Goal: Information Seeking & Learning: Learn about a topic

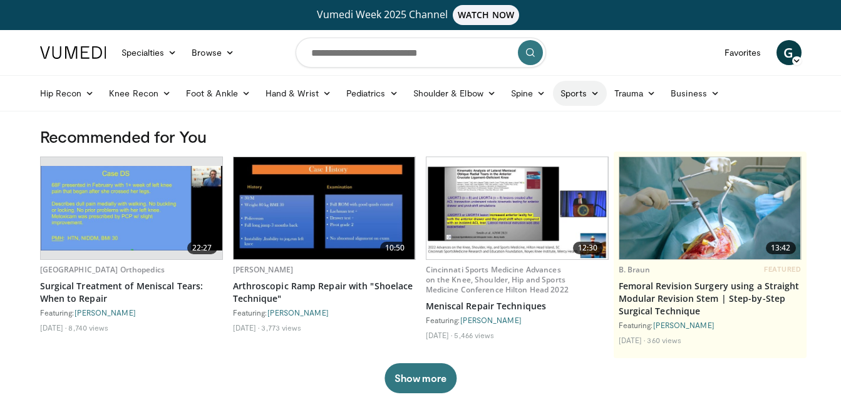
click at [592, 94] on icon at bounding box center [595, 93] width 9 height 9
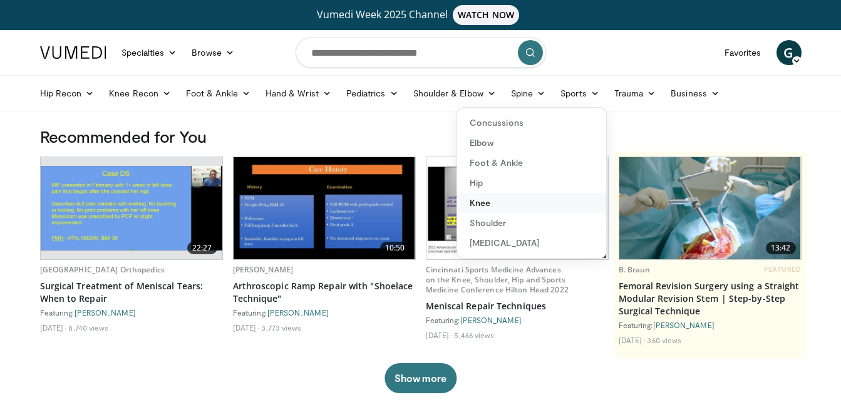
click at [496, 205] on link "Knee" at bounding box center [531, 203] width 149 height 20
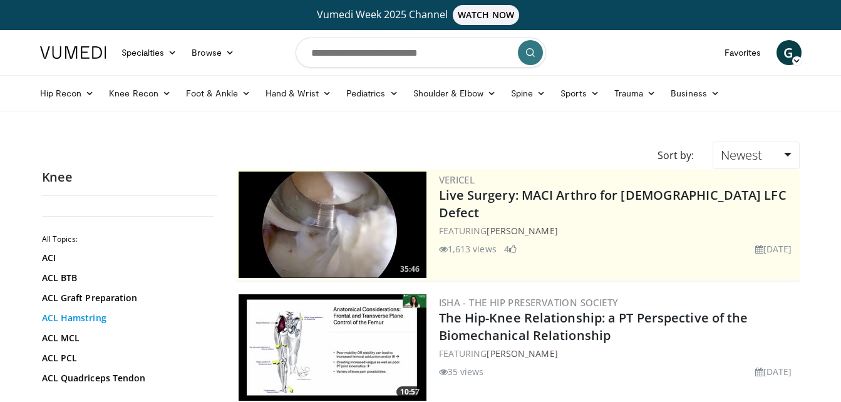
click at [102, 315] on link "ACL Hamstring" at bounding box center [126, 318] width 169 height 13
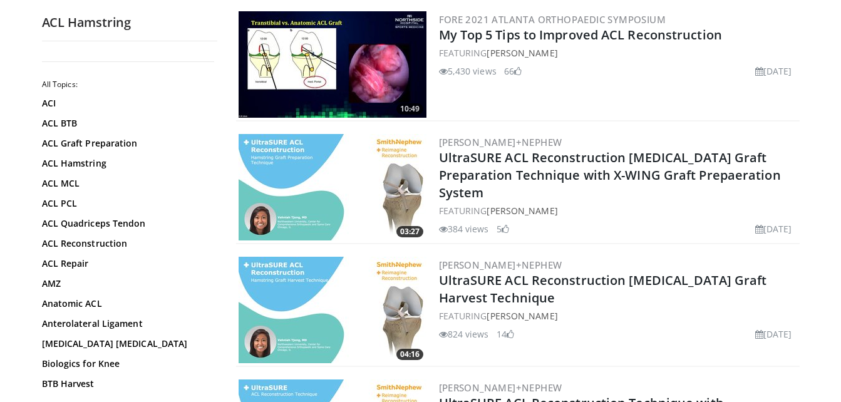
scroll to position [3014, 0]
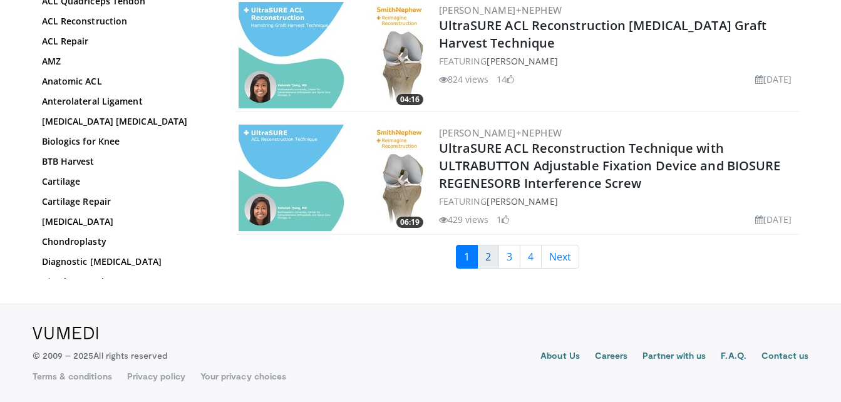
click at [488, 257] on link "2" at bounding box center [488, 257] width 22 height 24
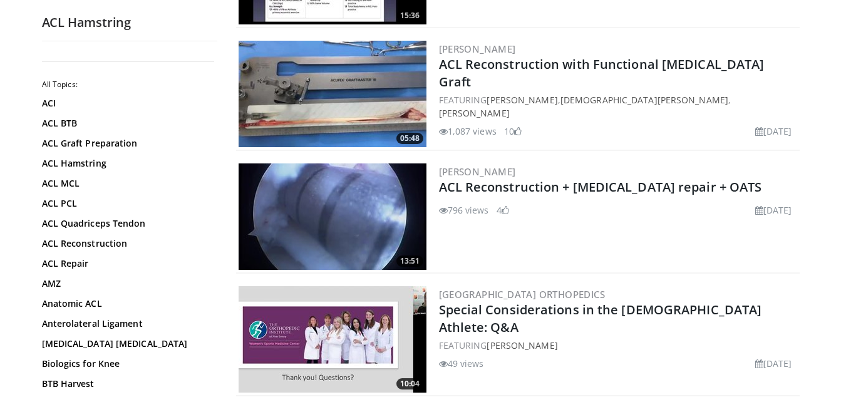
scroll to position [3018, 0]
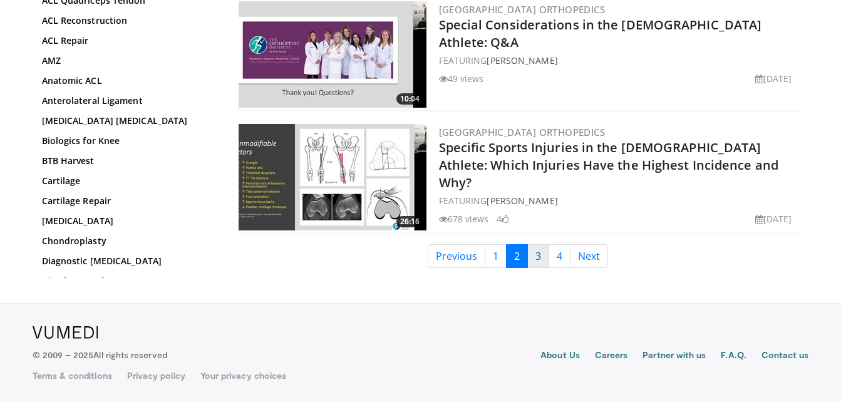
click at [536, 261] on link "3" at bounding box center [538, 256] width 22 height 24
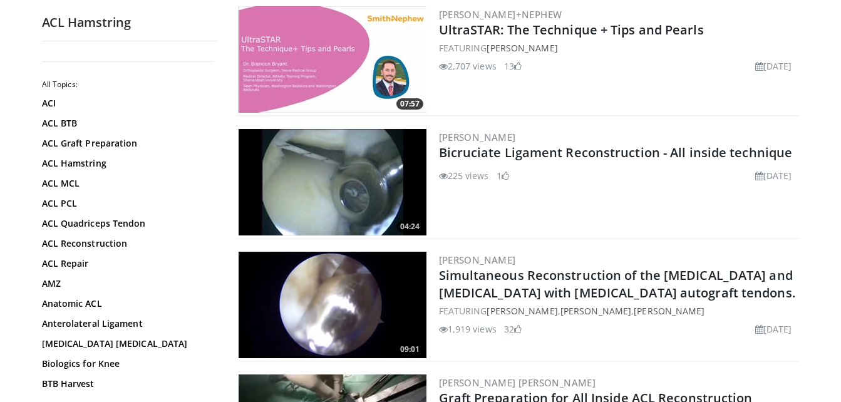
scroll to position [952, 0]
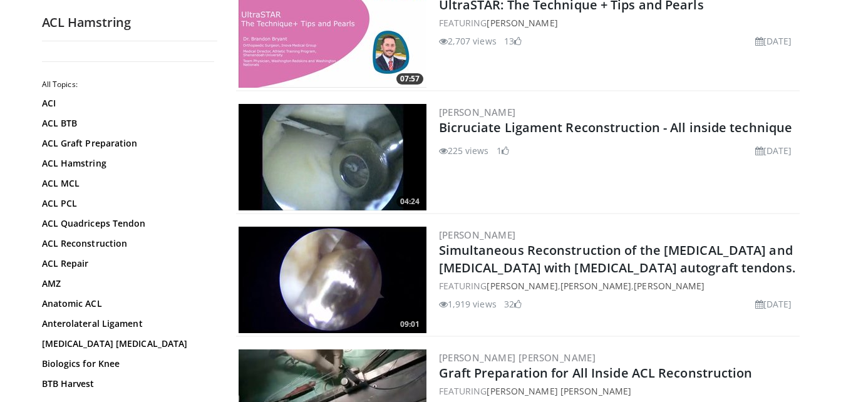
click at [364, 280] on img at bounding box center [333, 280] width 188 height 106
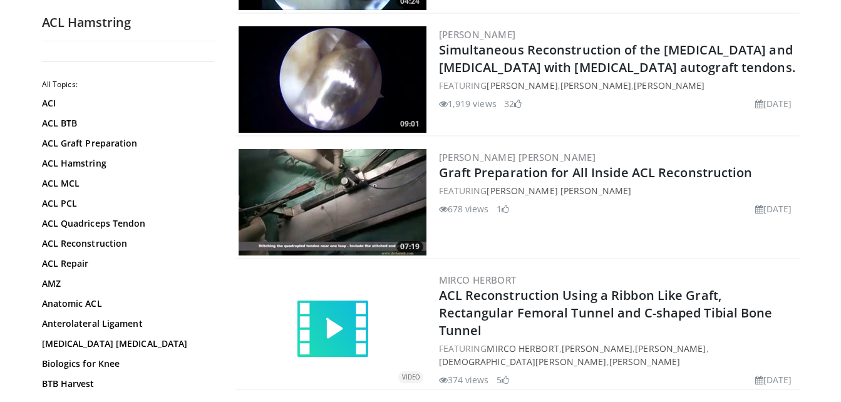
scroll to position [1504, 0]
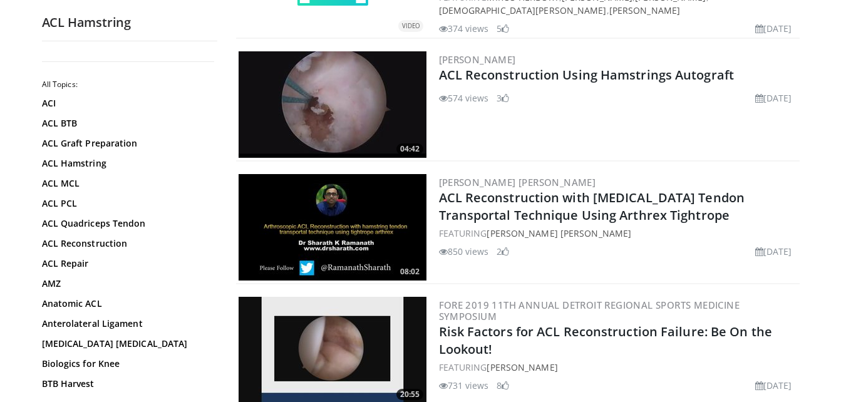
click at [324, 80] on img at bounding box center [333, 104] width 188 height 106
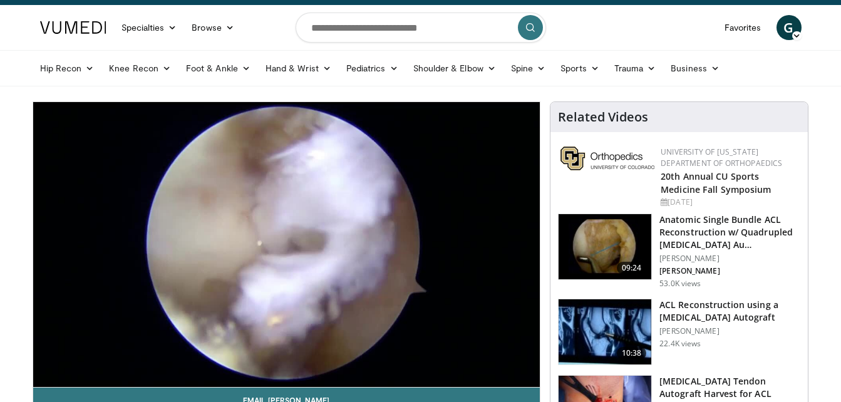
scroll to position [50, 0]
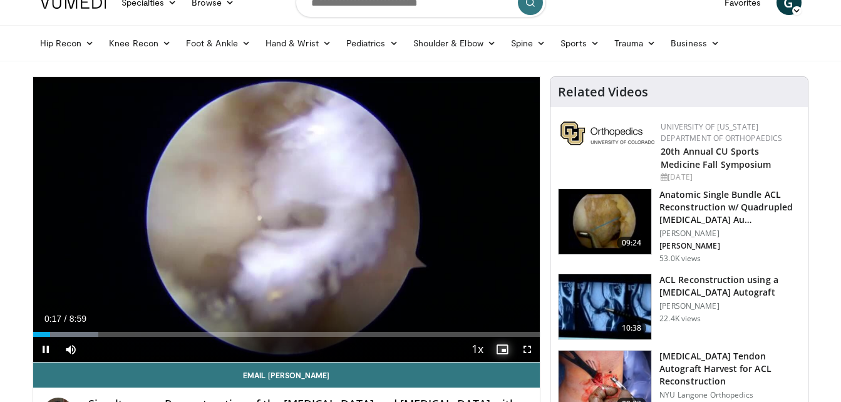
click at [500, 349] on span "Video Player" at bounding box center [502, 349] width 25 height 25
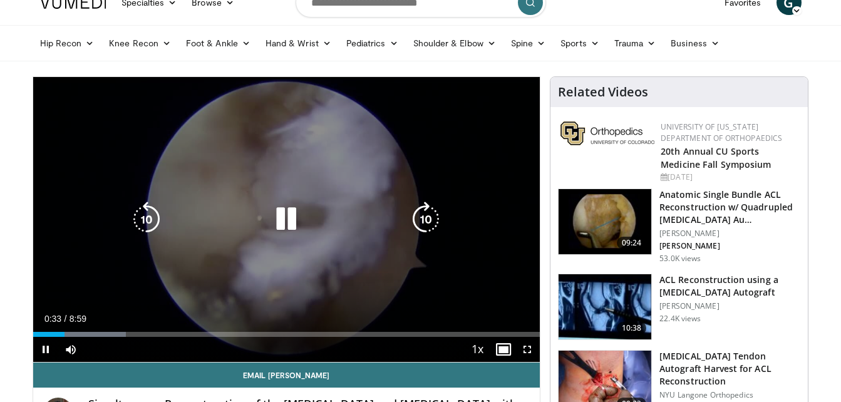
click at [281, 225] on icon "Video Player" at bounding box center [286, 219] width 35 height 35
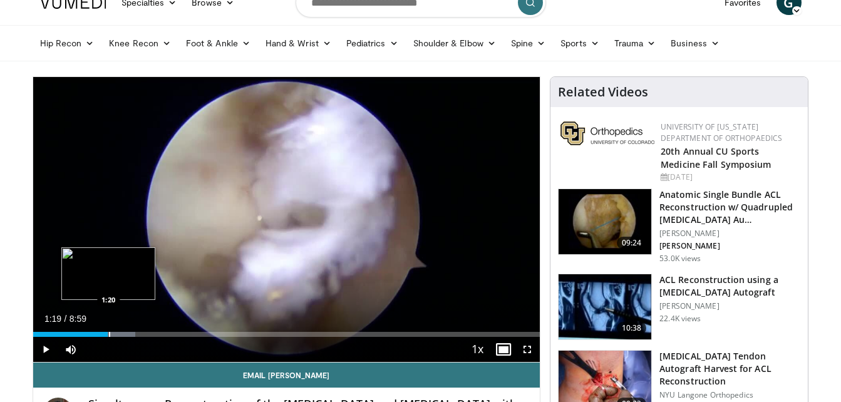
click at [109, 334] on div "Progress Bar" at bounding box center [109, 334] width 1 height 5
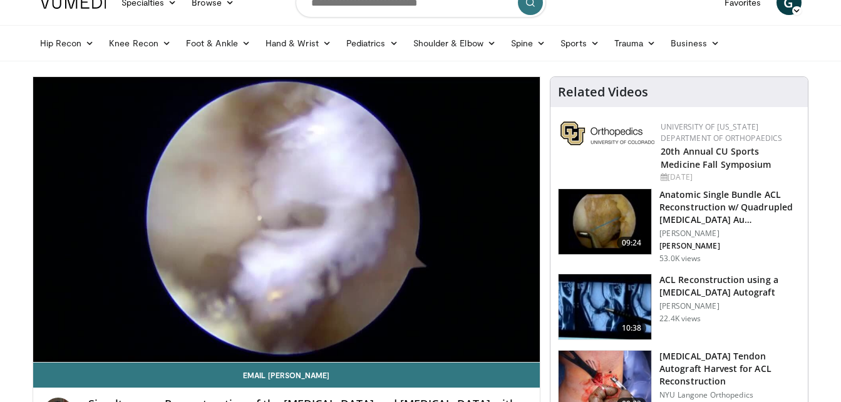
click at [130, 333] on div "10 seconds Tap to unmute" at bounding box center [286, 219] width 507 height 285
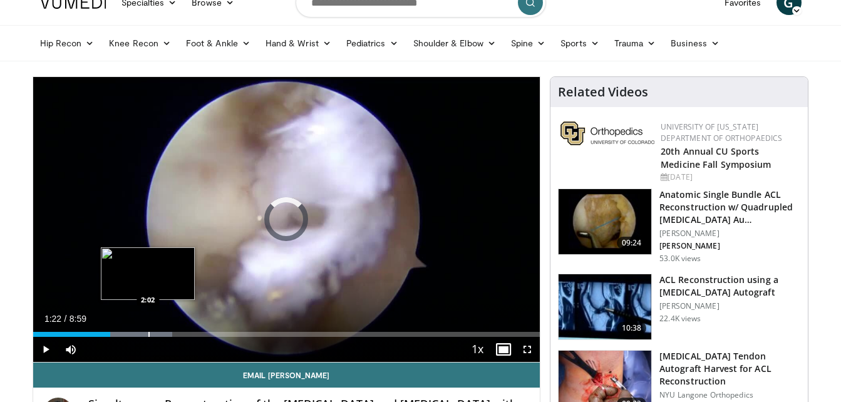
click at [148, 333] on div "Progress Bar" at bounding box center [148, 334] width 1 height 5
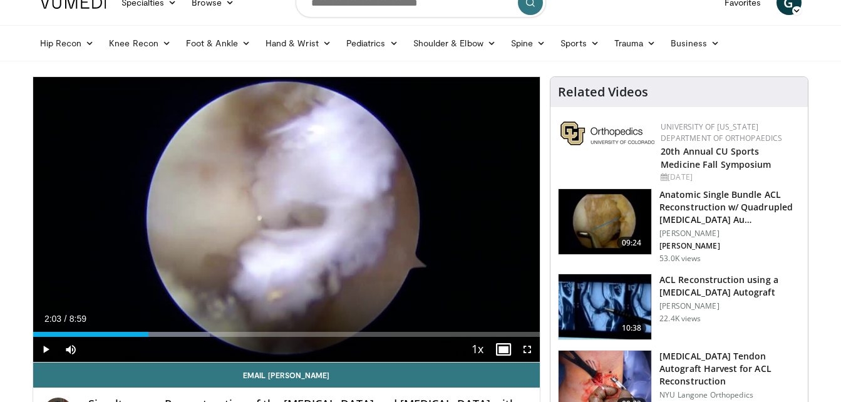
click at [614, 214] on img at bounding box center [605, 221] width 93 height 65
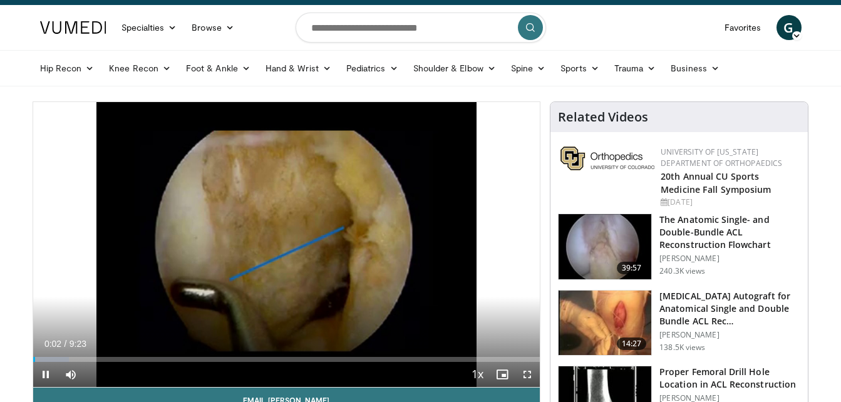
scroll to position [50, 0]
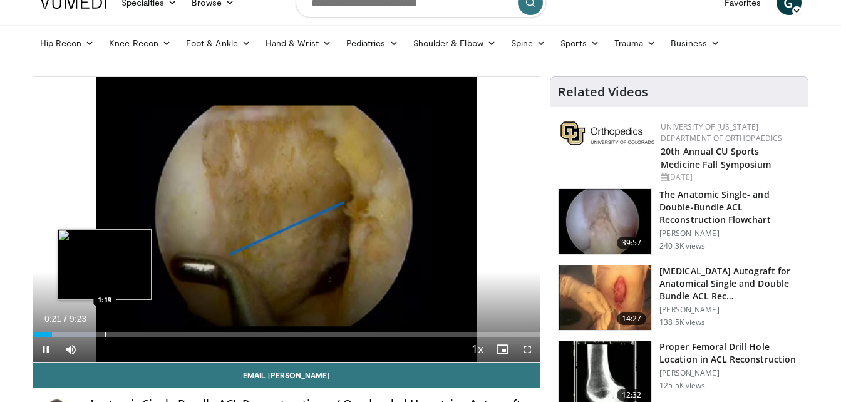
click at [105, 334] on div "Progress Bar" at bounding box center [105, 334] width 1 height 5
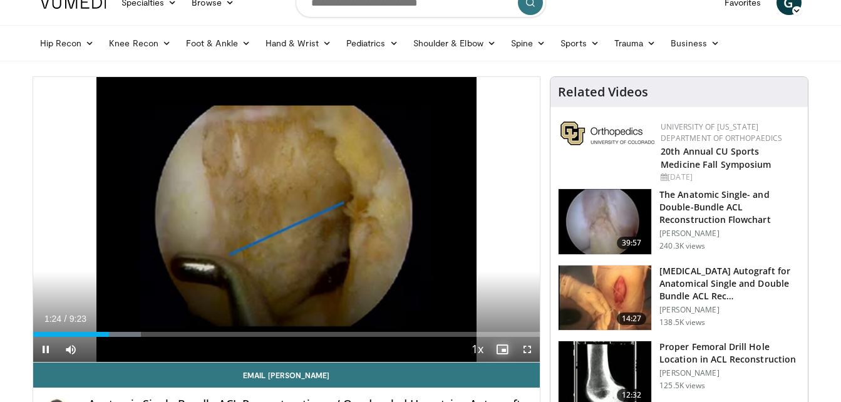
click at [504, 347] on span "Video Player" at bounding box center [502, 349] width 25 height 25
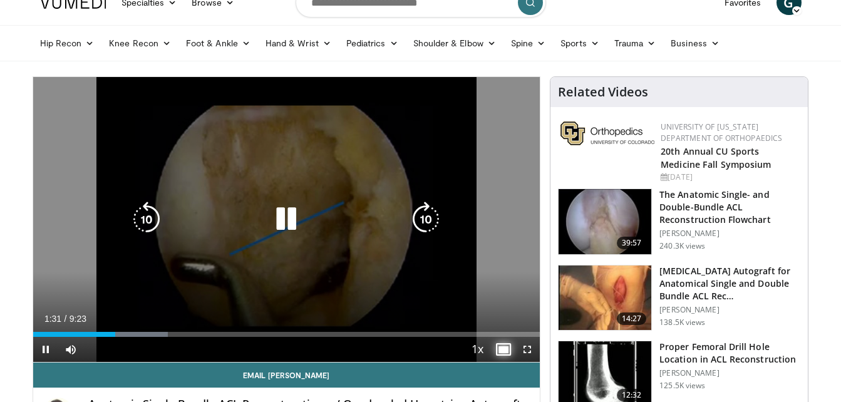
click at [502, 349] on span "Video Player" at bounding box center [502, 349] width 25 height 25
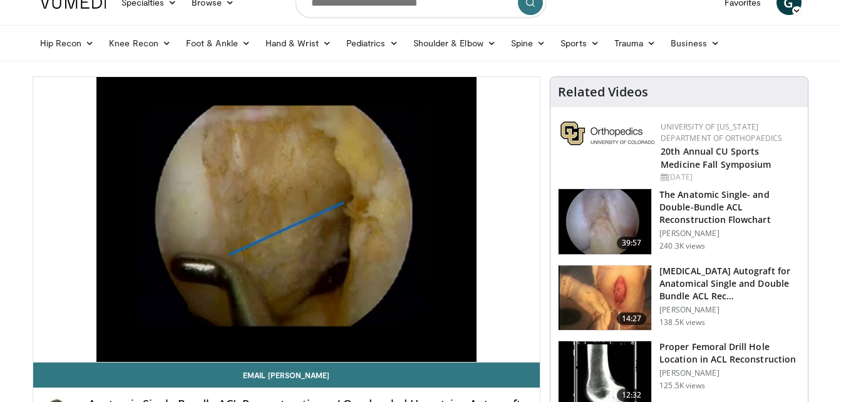
click at [527, 349] on video-js "**********" at bounding box center [286, 220] width 507 height 286
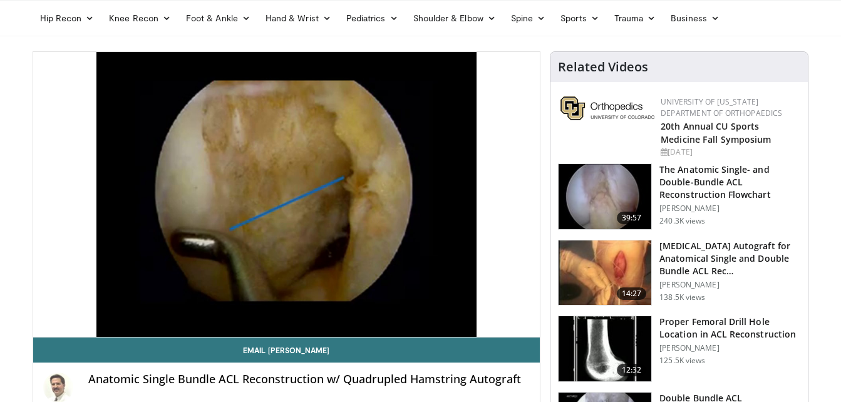
scroll to position [100, 0]
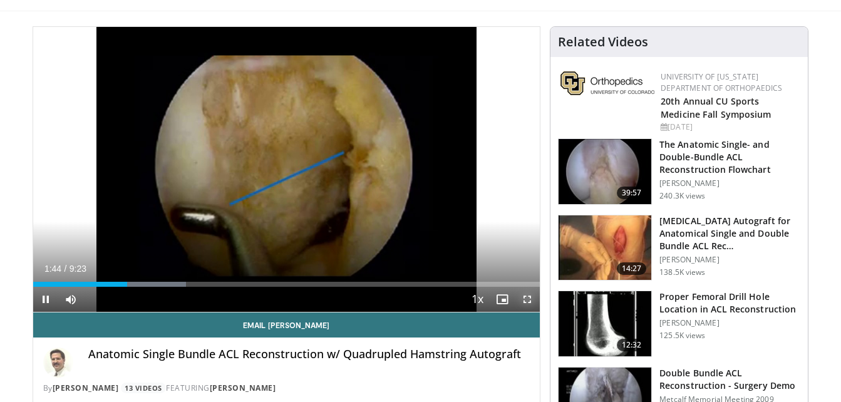
click at [530, 297] on span "Video Player" at bounding box center [527, 299] width 25 height 25
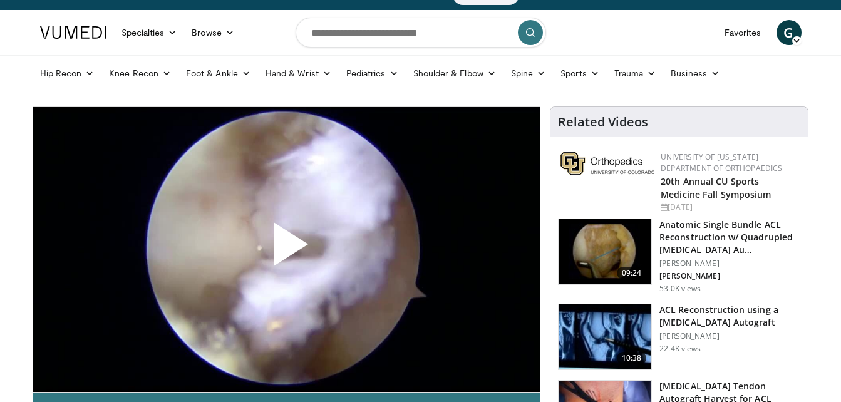
scroll to position [371, 0]
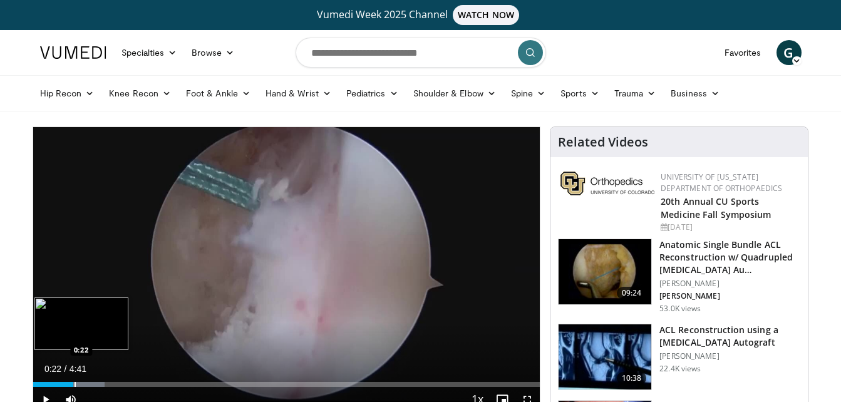
click at [75, 385] on div "Progress Bar" at bounding box center [75, 384] width 1 height 5
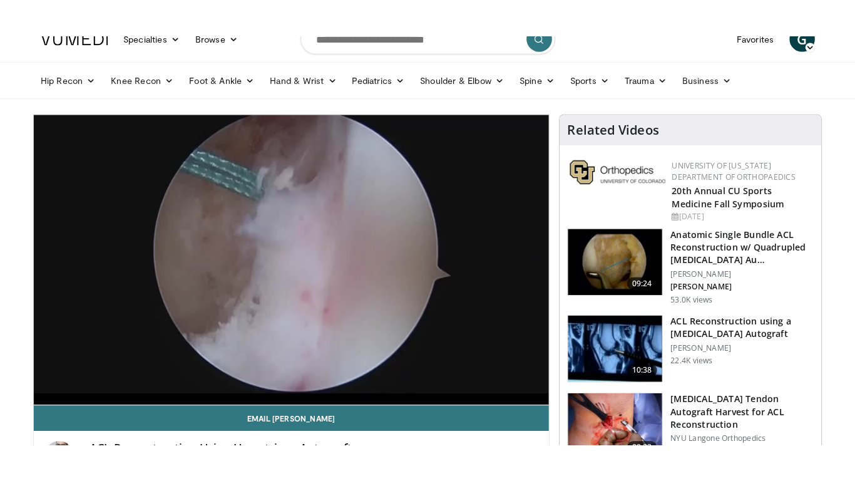
scroll to position [75, 0]
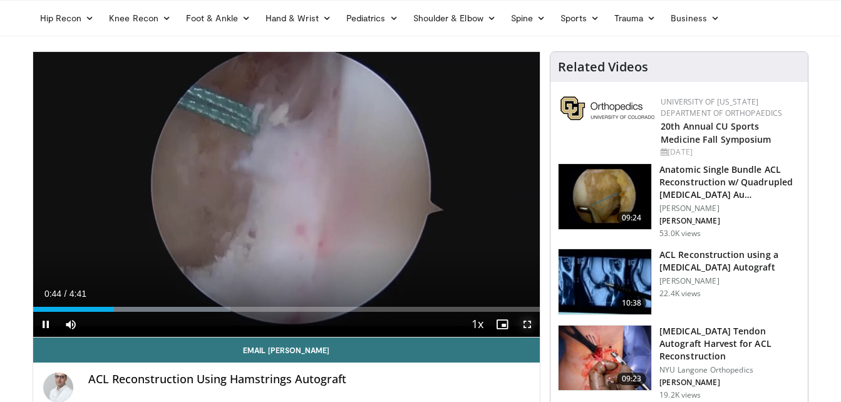
click at [525, 323] on video-js "**********" at bounding box center [286, 195] width 507 height 286
click at [525, 323] on span "Video Player" at bounding box center [527, 324] width 25 height 25
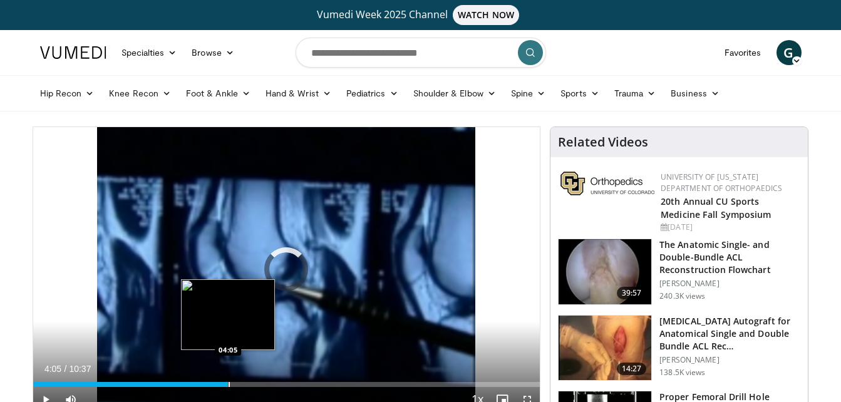
click at [228, 382] on div "Loaded : 4.71% 04:05 04:05" at bounding box center [286, 384] width 507 height 5
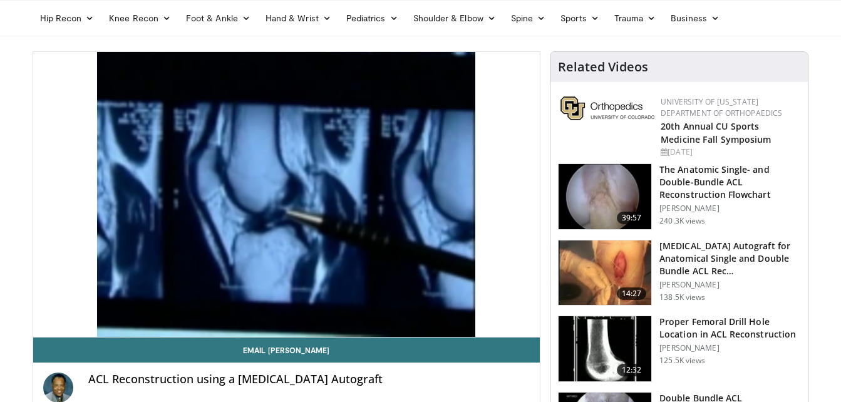
scroll to position [100, 0]
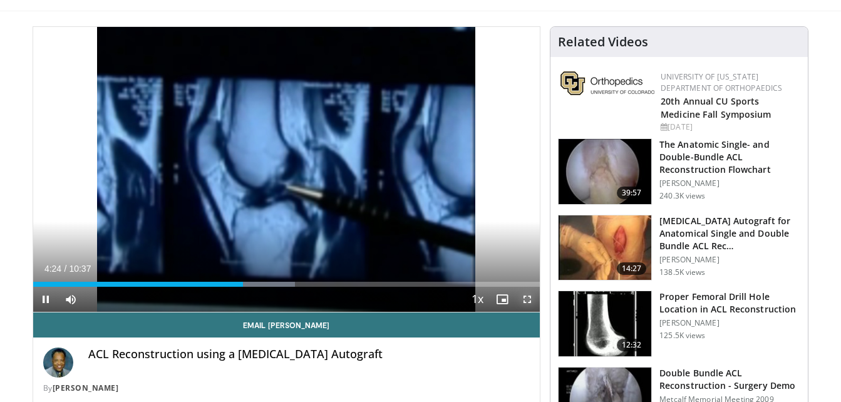
click at [528, 299] on span "Video Player" at bounding box center [527, 299] width 25 height 25
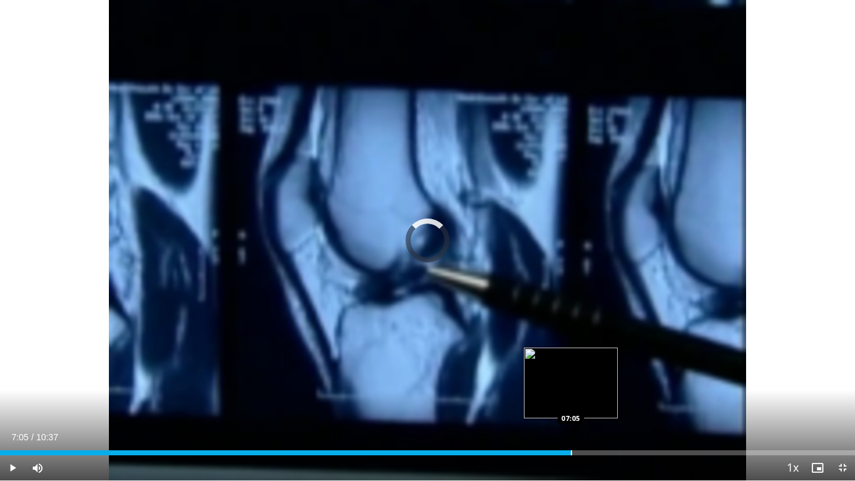
click at [571, 401] on div "Progress Bar" at bounding box center [571, 452] width 1 height 5
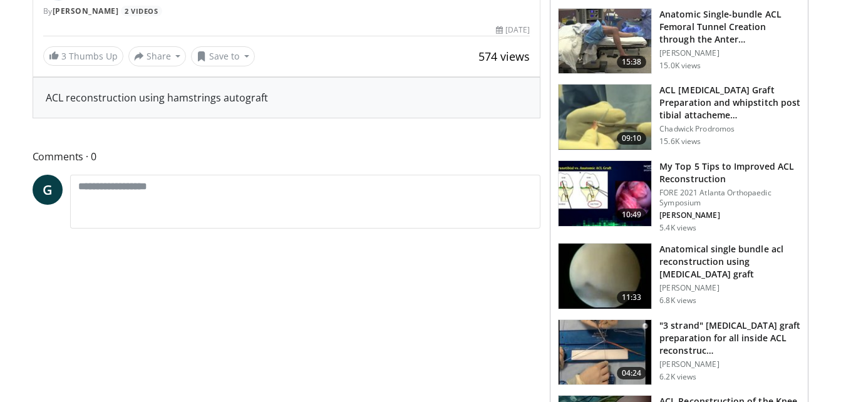
scroll to position [452, 0]
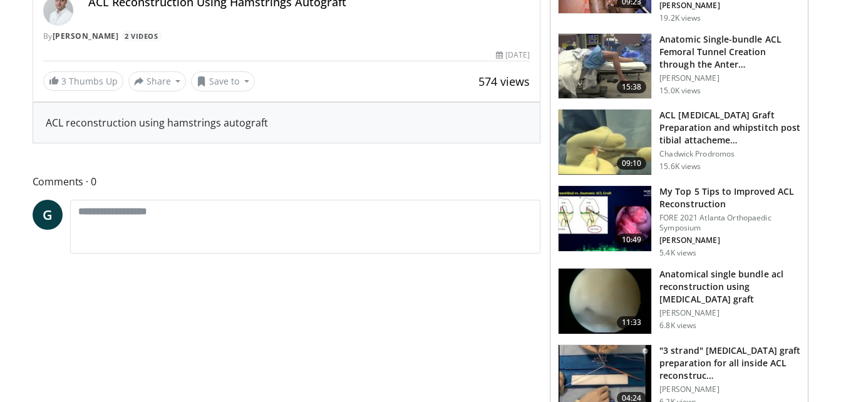
click at [595, 286] on img at bounding box center [605, 301] width 93 height 65
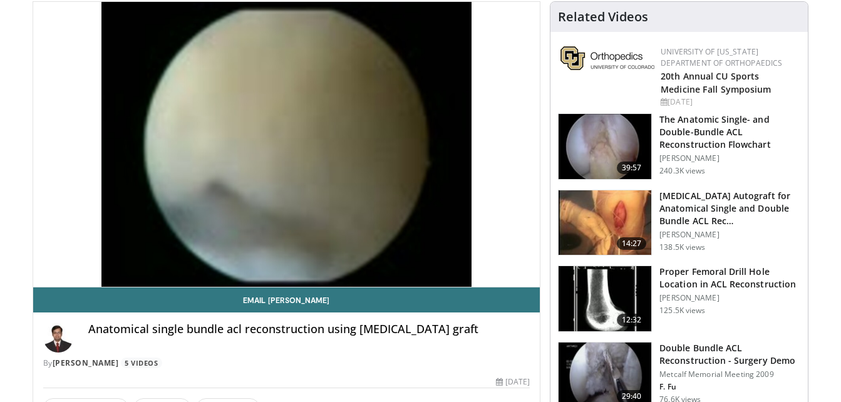
scroll to position [100, 0]
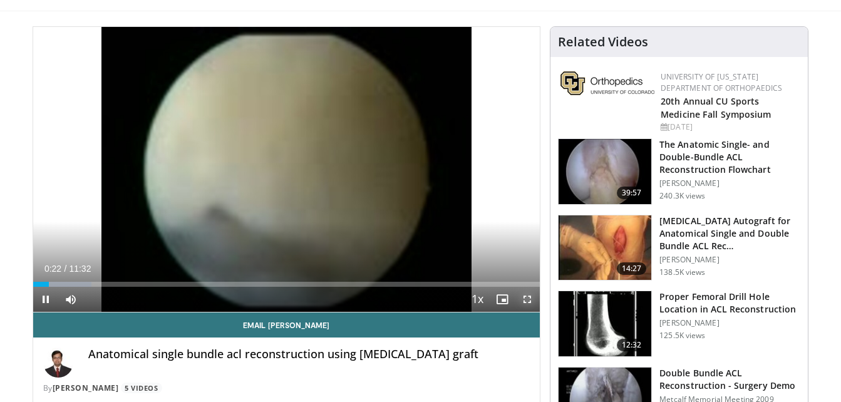
click at [526, 296] on span "Video Player" at bounding box center [527, 299] width 25 height 25
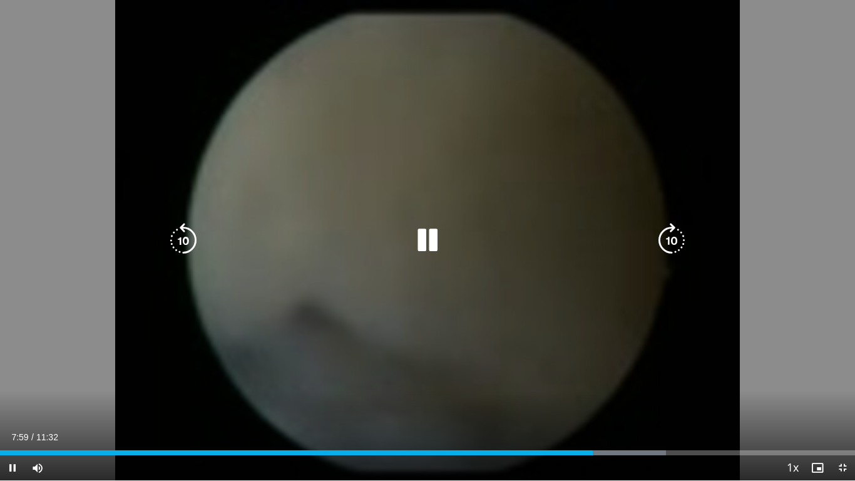
drag, startPoint x: 855, startPoint y: 262, endPoint x: 97, endPoint y: 356, distance: 763.5
click at [97, 356] on div "10 seconds Tap to unmute" at bounding box center [427, 240] width 855 height 480
click at [420, 245] on icon "Video Player" at bounding box center [427, 240] width 35 height 35
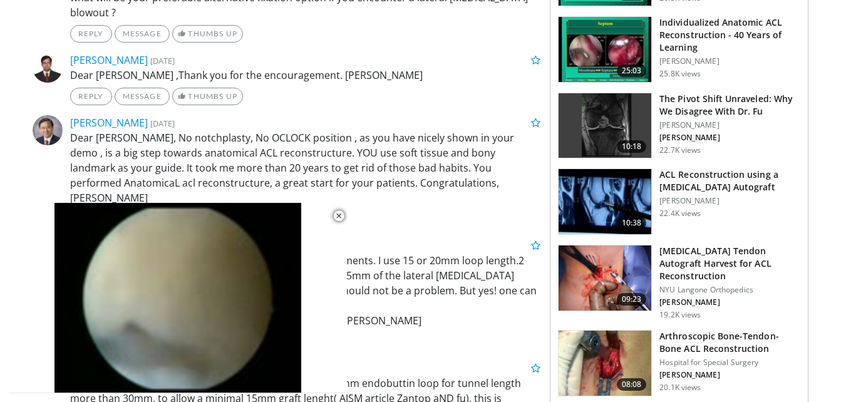
scroll to position [1505, 0]
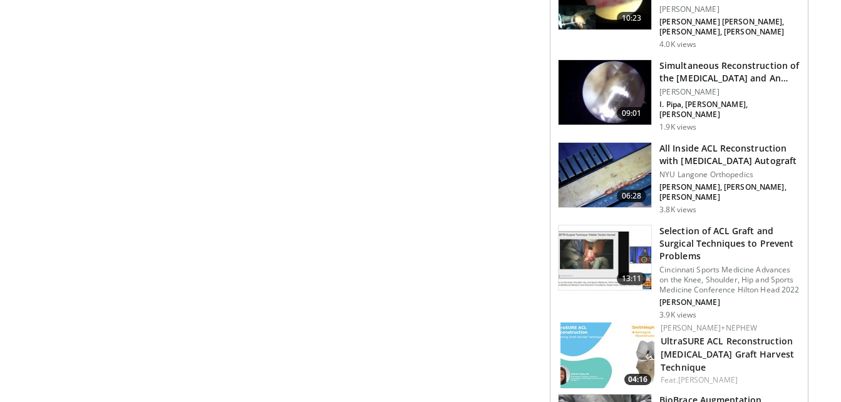
scroll to position [1506, 0]
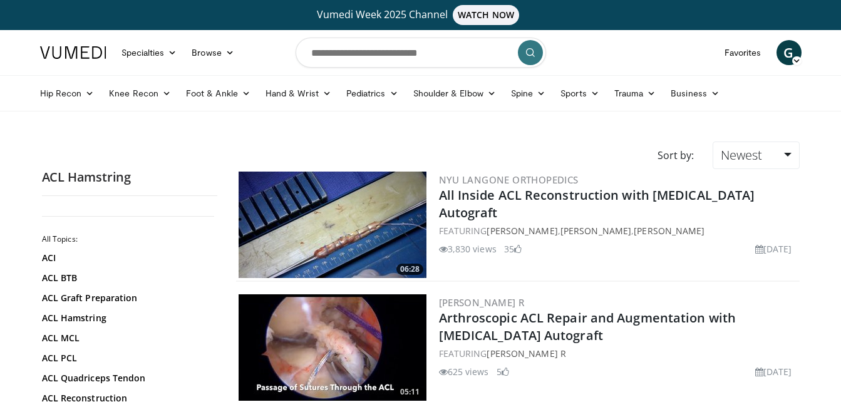
scroll to position [1504, 0]
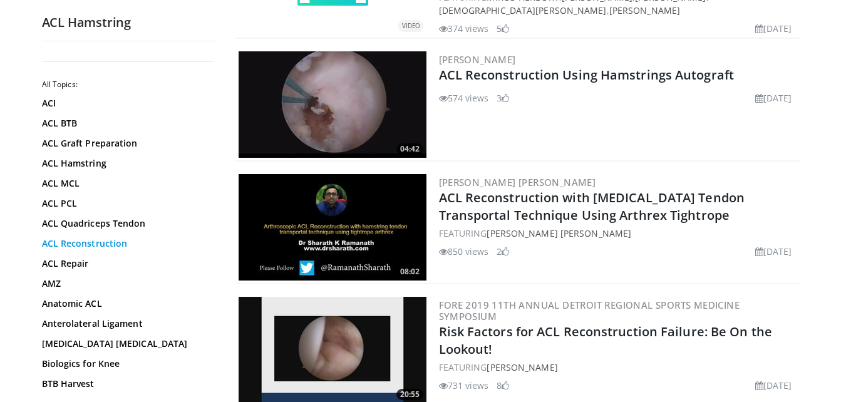
click at [89, 239] on link "ACL Reconstruction" at bounding box center [126, 243] width 169 height 13
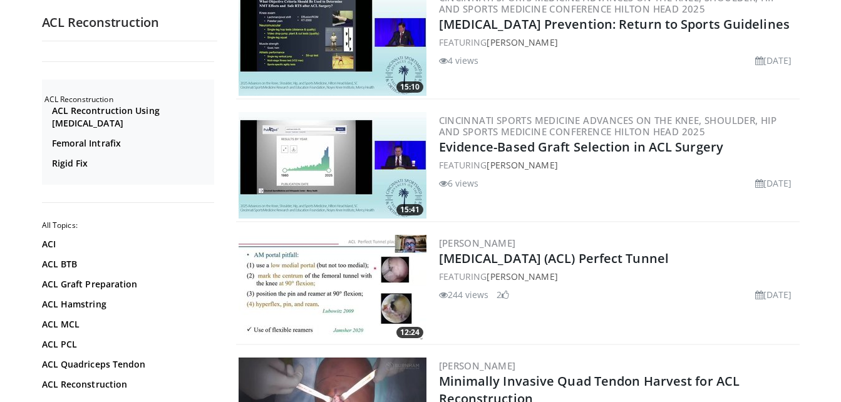
scroll to position [1405, 0]
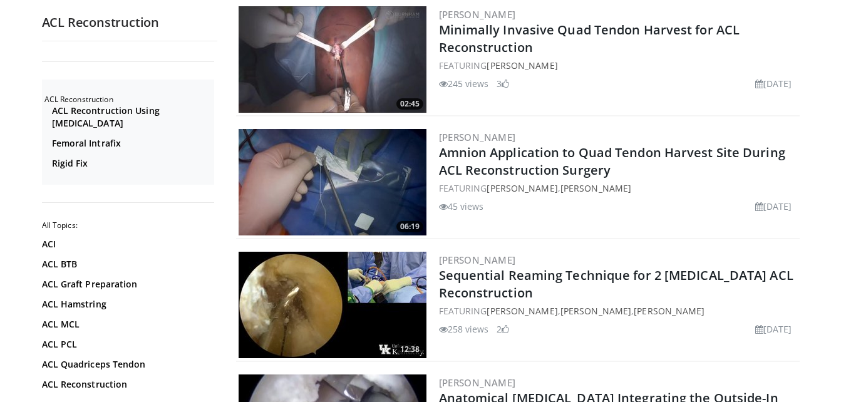
click at [308, 295] on img at bounding box center [333, 305] width 188 height 106
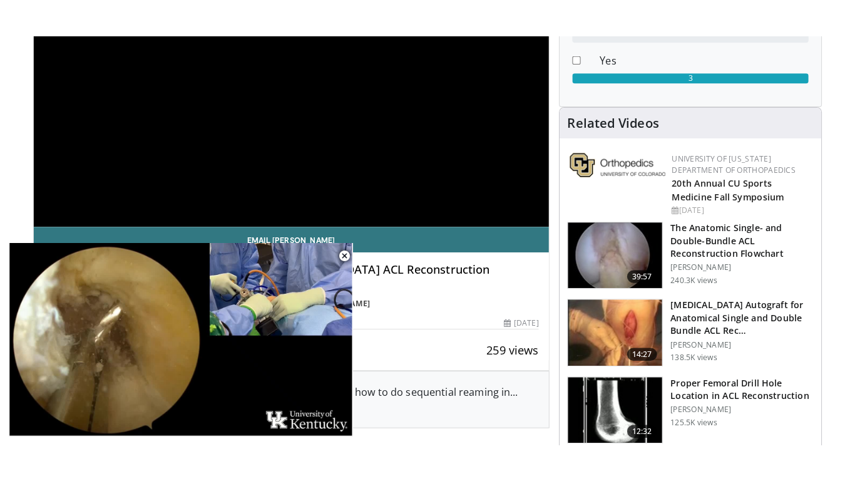
scroll to position [250, 0]
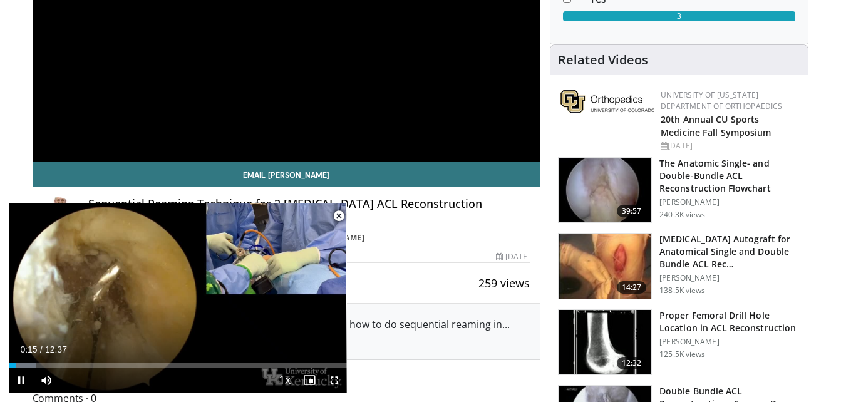
click at [338, 216] on span "Video Player" at bounding box center [338, 216] width 25 height 25
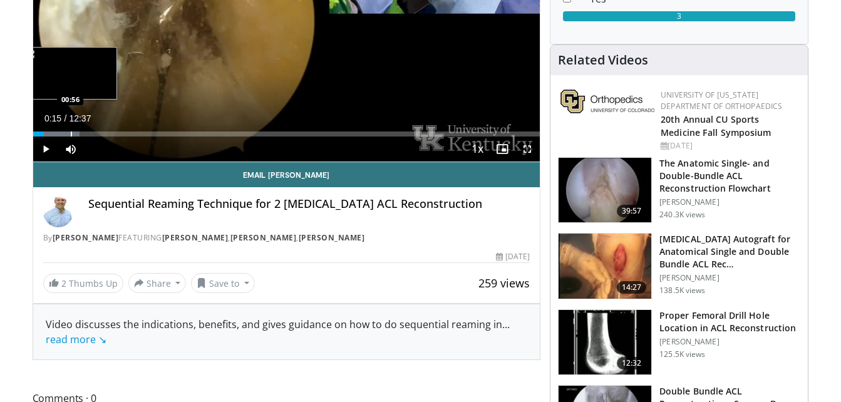
click at [70, 137] on div "Loaded : 9.22% 00:15 00:56" at bounding box center [286, 134] width 507 height 5
click at [85, 135] on div "Progress Bar" at bounding box center [85, 134] width 1 height 5
click at [96, 135] on div "Progress Bar" at bounding box center [96, 134] width 1 height 5
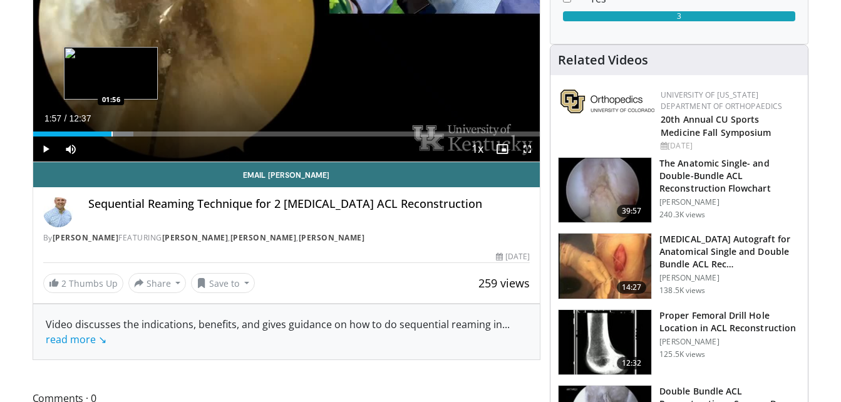
click at [111, 133] on div "Progress Bar" at bounding box center [111, 134] width 1 height 5
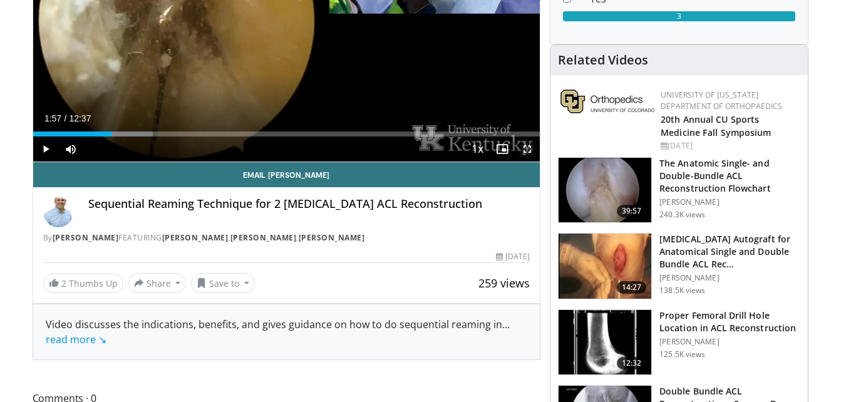
click at [524, 146] on span "Video Player" at bounding box center [527, 149] width 25 height 25
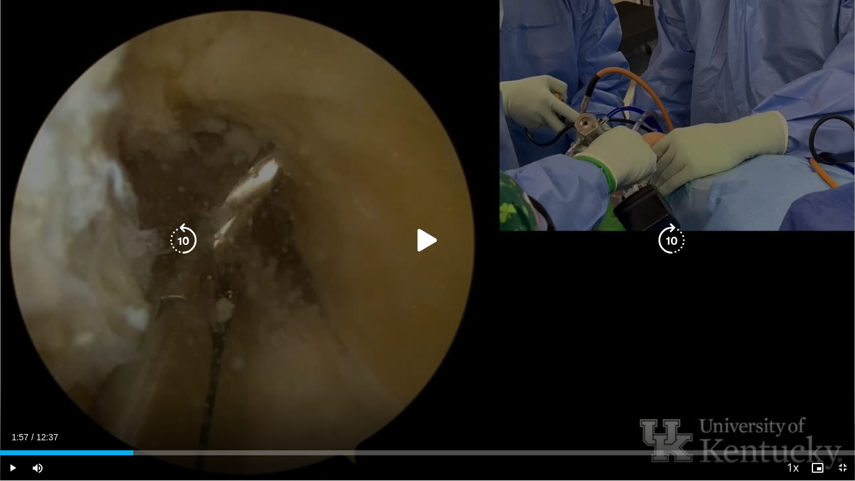
click at [422, 234] on icon "Video Player" at bounding box center [427, 240] width 35 height 35
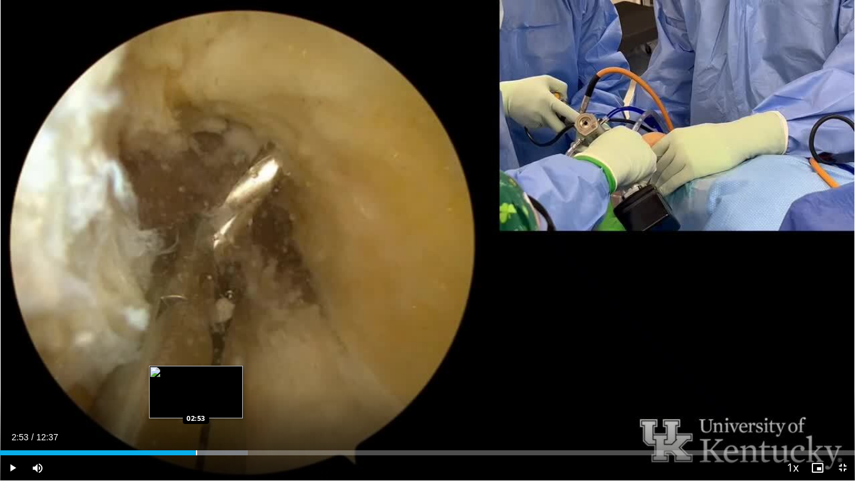
click at [196, 401] on div "Progress Bar" at bounding box center [196, 452] width 1 height 5
click at [215, 401] on div "Progress Bar" at bounding box center [215, 452] width 1 height 5
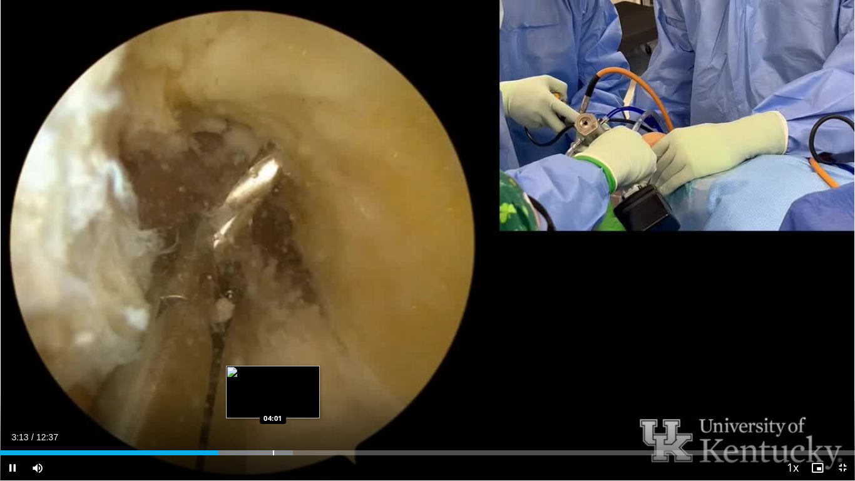
click at [273, 401] on div "Progress Bar" at bounding box center [273, 452] width 1 height 5
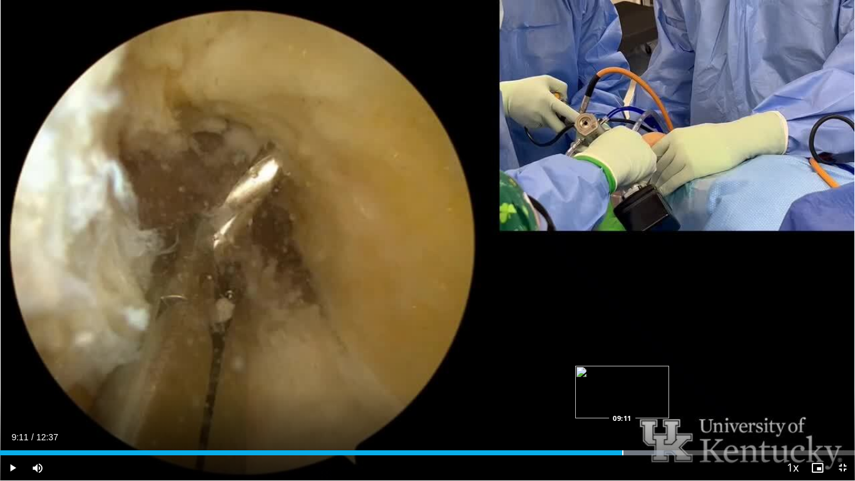
click at [622, 401] on div "Progress Bar" at bounding box center [622, 452] width 1 height 5
click at [649, 401] on div "Progress Bar" at bounding box center [645, 452] width 107 height 5
click at [662, 401] on div "Progress Bar" at bounding box center [661, 452] width 1 height 5
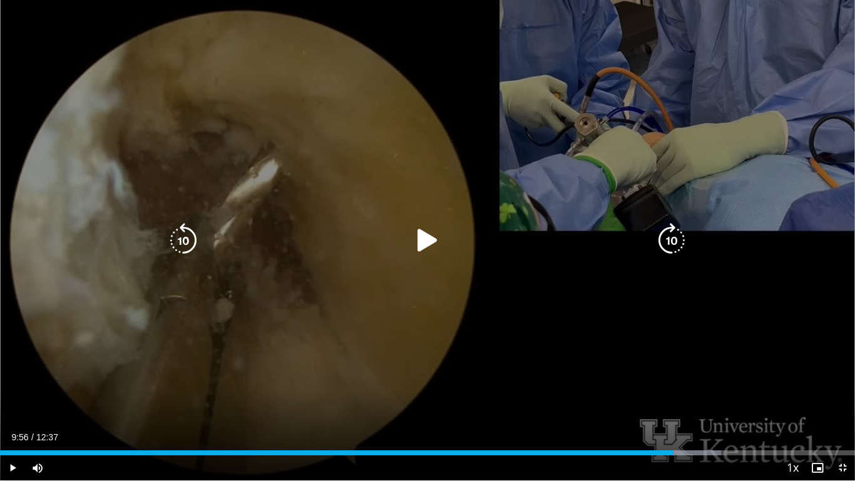
click at [673, 401] on div "Loaded : 84.34% 09:56 09:53" at bounding box center [427, 452] width 855 height 5
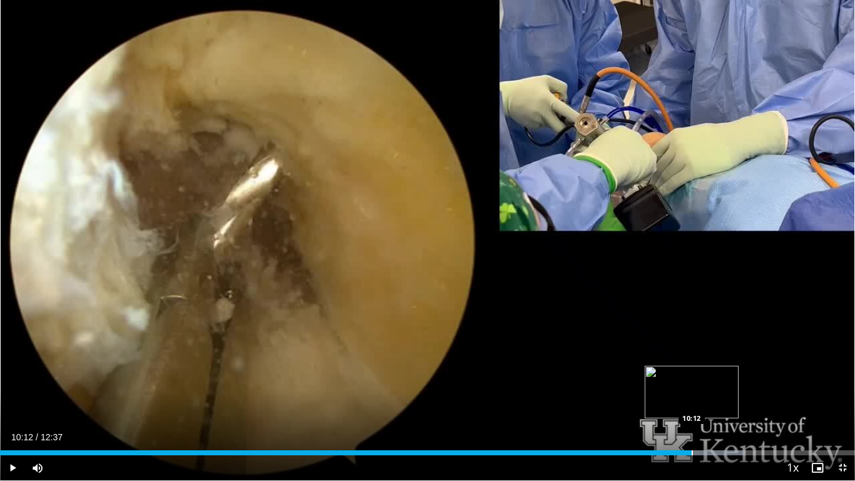
click at [692, 401] on div "Progress Bar" at bounding box center [692, 452] width 1 height 5
click at [710, 401] on div "Progress Bar" at bounding box center [710, 452] width 1 height 5
click at [712, 401] on div "Loaded : 96.20% 11:08 10:30" at bounding box center [427, 449] width 855 height 12
click at [706, 401] on div "Loaded : 92.25% 10:31 10:25" at bounding box center [427, 449] width 855 height 12
click at [689, 401] on div "Loaded : 85.80% 10:25 10:11" at bounding box center [427, 452] width 855 height 5
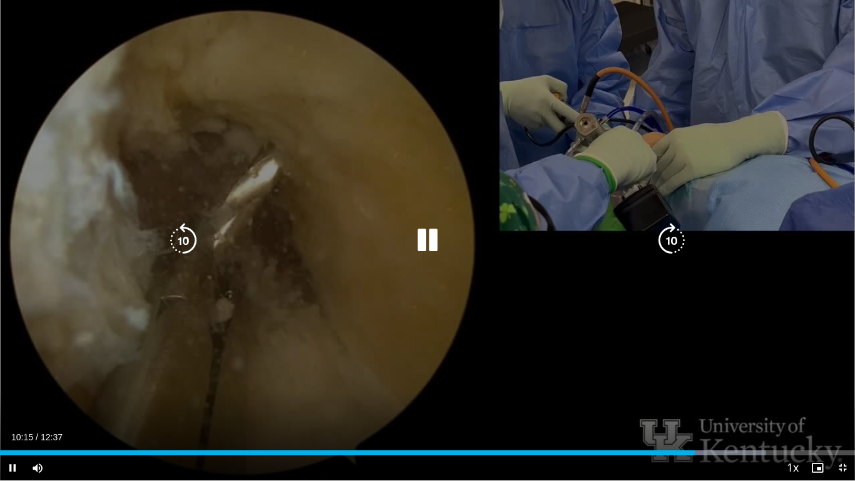
click at [421, 243] on icon "Video Player" at bounding box center [427, 240] width 35 height 35
click at [424, 231] on icon "Video Player" at bounding box center [427, 240] width 35 height 35
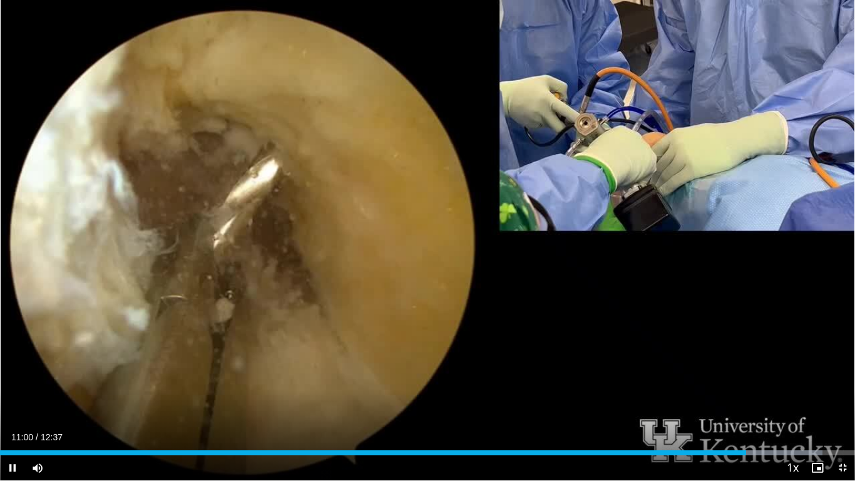
click at [186, 326] on div "10 seconds Tap to unmute" at bounding box center [427, 240] width 855 height 480
click at [755, 401] on div "Loaded : 96.20% 11:00 11:08" at bounding box center [427, 449] width 855 height 12
click at [772, 401] on div "Loaded : 96.36% 11:08 11:23" at bounding box center [427, 449] width 855 height 12
click at [785, 401] on div "Progress Bar" at bounding box center [785, 452] width 1 height 5
click at [795, 401] on div "Progress Bar" at bounding box center [795, 452] width 1 height 5
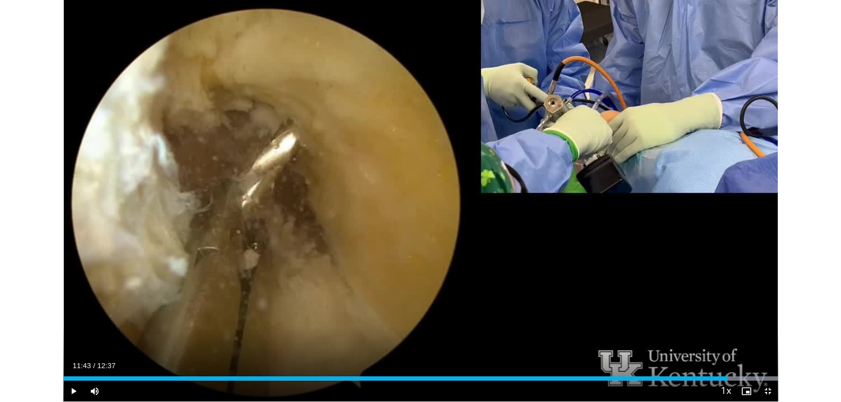
scroll to position [536, 0]
